Goal: Task Accomplishment & Management: Complete application form

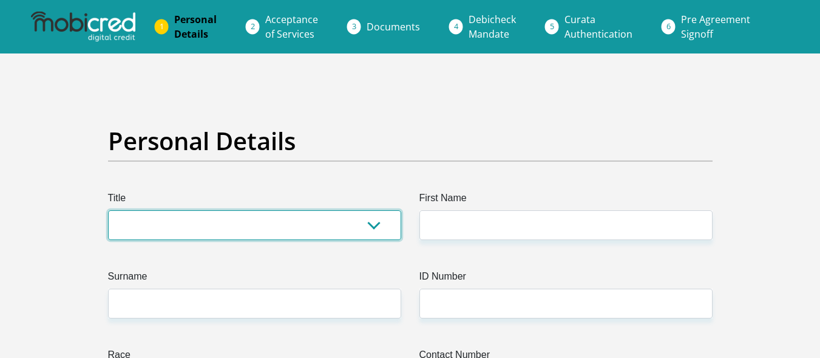
click at [163, 216] on select "Mr Ms Mrs Dr [PERSON_NAME]" at bounding box center [254, 225] width 293 height 30
select select "Mr"
click at [108, 210] on select "Mr Ms Mrs Dr [PERSON_NAME]" at bounding box center [254, 225] width 293 height 30
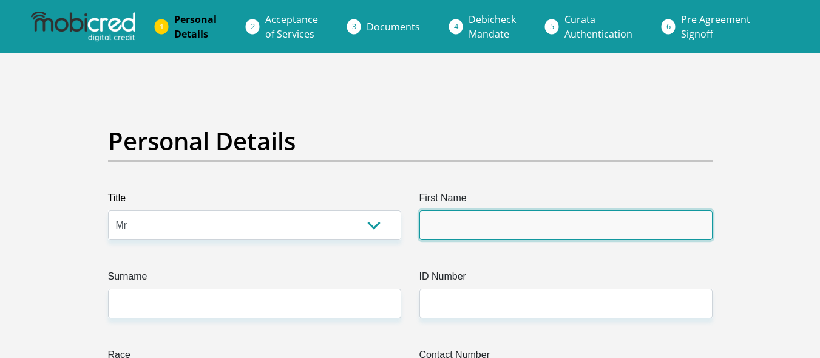
click at [449, 231] on input "First Name" at bounding box center [566, 225] width 293 height 30
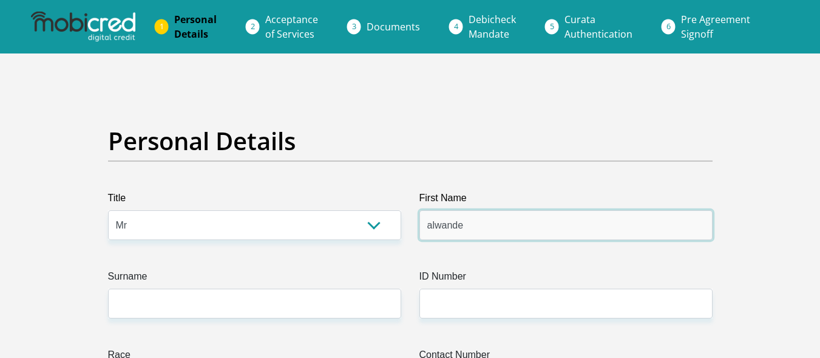
type input "alwande"
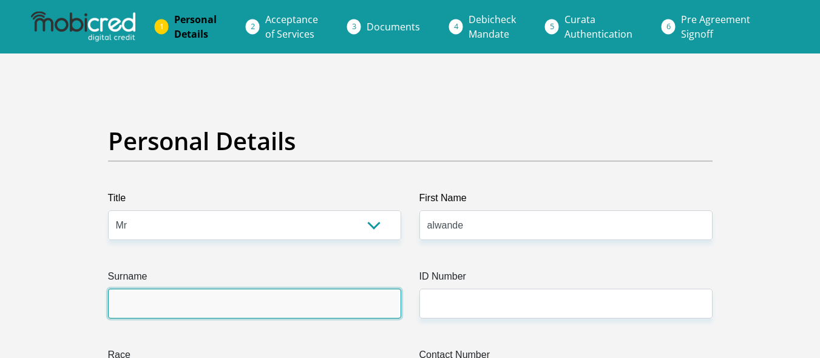
click at [298, 299] on input "Surname" at bounding box center [254, 303] width 293 height 30
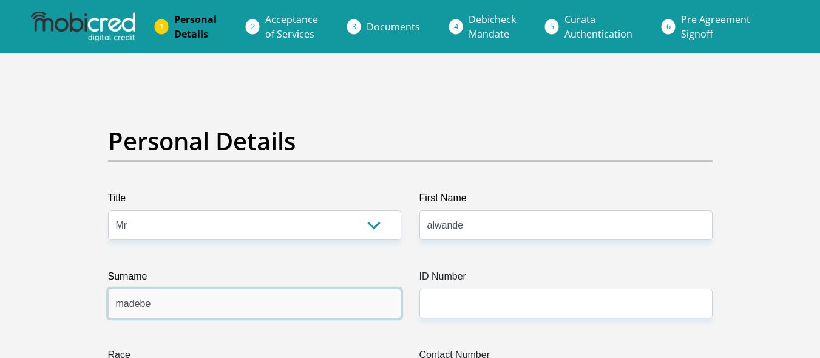
type input "madebe"
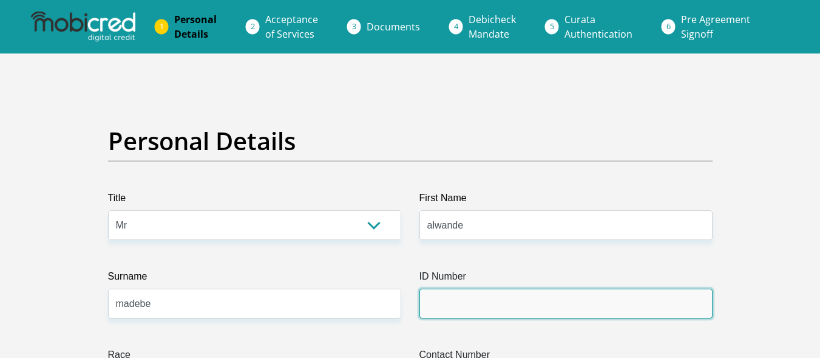
click at [469, 307] on input "ID Number" at bounding box center [566, 303] width 293 height 30
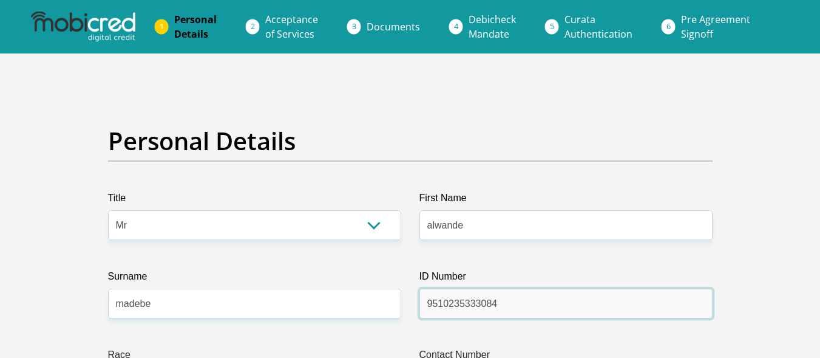
scroll to position [313, 0]
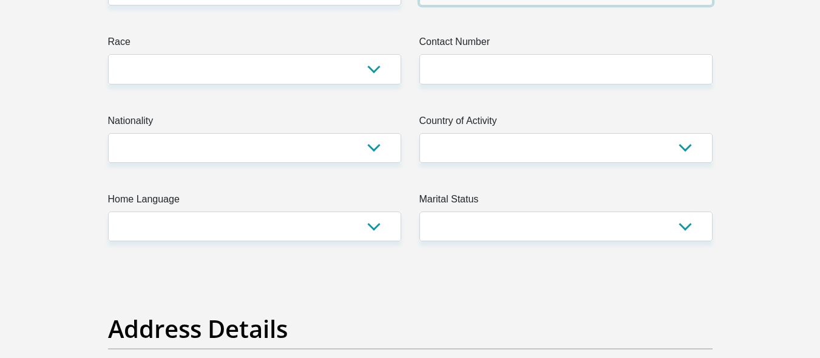
type input "9510235333084"
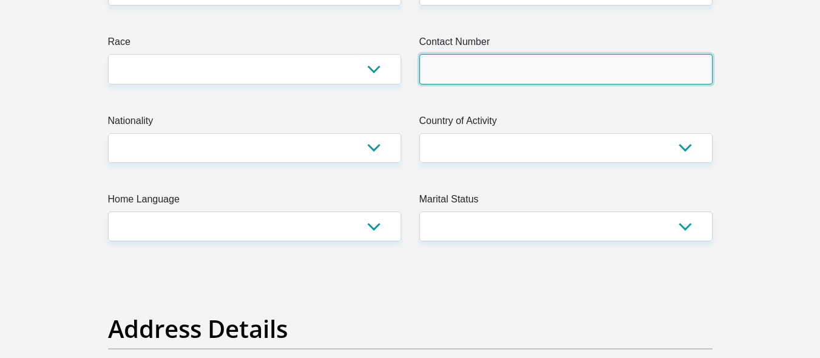
click at [484, 80] on input "Contact Number" at bounding box center [566, 69] width 293 height 30
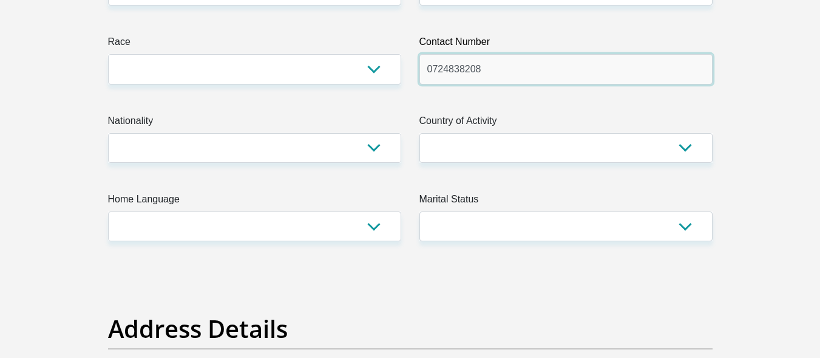
type input "0724838208"
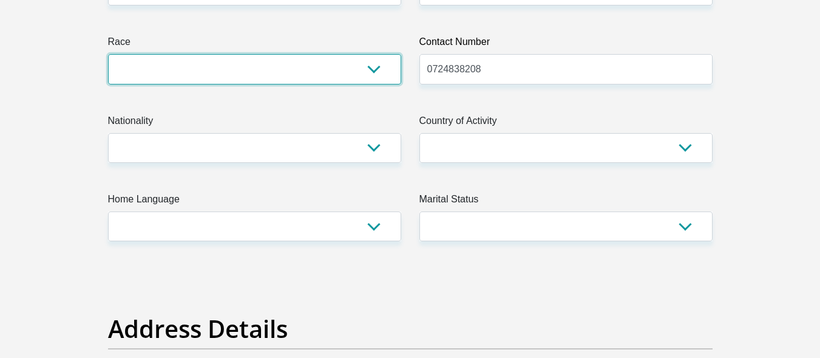
click at [375, 63] on select "Black Coloured Indian White Other" at bounding box center [254, 69] width 293 height 30
select select "1"
click at [108, 54] on select "Black Coloured Indian White Other" at bounding box center [254, 69] width 293 height 30
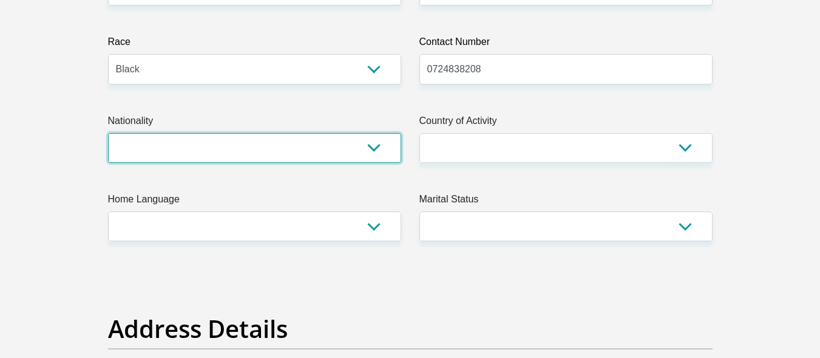
click at [377, 157] on select "[GEOGRAPHIC_DATA] [GEOGRAPHIC_DATA] [GEOGRAPHIC_DATA] [GEOGRAPHIC_DATA] [GEOGRA…" at bounding box center [254, 148] width 293 height 30
select select "ZAF"
click at [108, 133] on select "[GEOGRAPHIC_DATA] [GEOGRAPHIC_DATA] [GEOGRAPHIC_DATA] [GEOGRAPHIC_DATA] [GEOGRA…" at bounding box center [254, 148] width 293 height 30
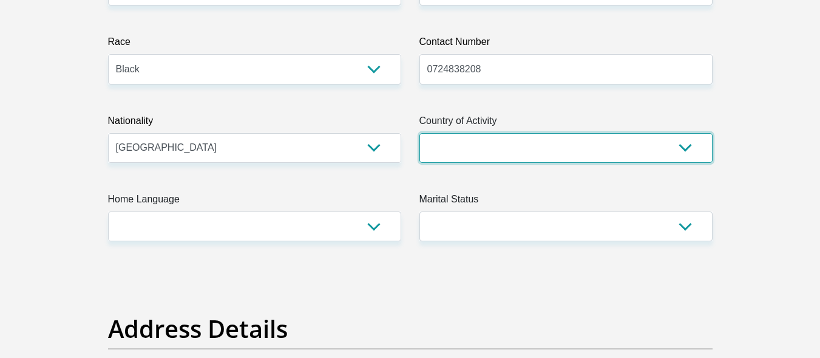
click at [585, 157] on select "[GEOGRAPHIC_DATA] [GEOGRAPHIC_DATA] [GEOGRAPHIC_DATA] [GEOGRAPHIC_DATA] [GEOGRA…" at bounding box center [566, 148] width 293 height 30
select select "ZAF"
click at [420, 133] on select "[GEOGRAPHIC_DATA] [GEOGRAPHIC_DATA] [GEOGRAPHIC_DATA] [GEOGRAPHIC_DATA] [GEOGRA…" at bounding box center [566, 148] width 293 height 30
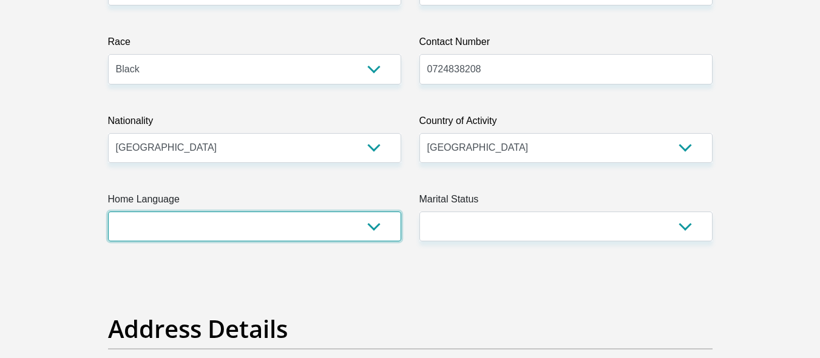
click at [375, 226] on select "Afrikaans English Sepedi South Ndebele Southern Sotho Swati Tsonga Tswana Venda…" at bounding box center [254, 226] width 293 height 30
select select "nbl"
click at [108, 211] on select "Afrikaans English Sepedi South Ndebele Southern Sotho Swati Tsonga Tswana Venda…" at bounding box center [254, 226] width 293 height 30
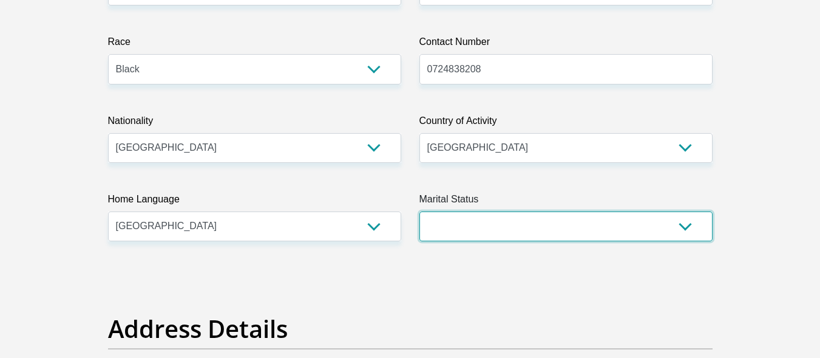
click at [522, 220] on select "Married ANC Single Divorced Widowed Married COP or Customary Law" at bounding box center [566, 226] width 293 height 30
select select "2"
click at [420, 211] on select "Married ANC Single Divorced Widowed Married COP or Customary Law" at bounding box center [566, 226] width 293 height 30
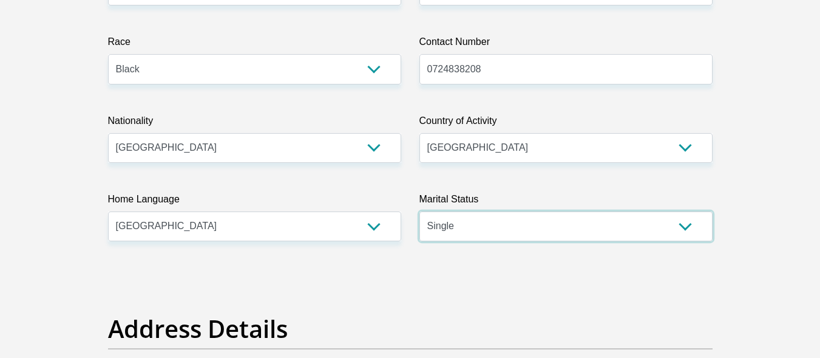
scroll to position [625, 0]
